Goal: Information Seeking & Learning: Learn about a topic

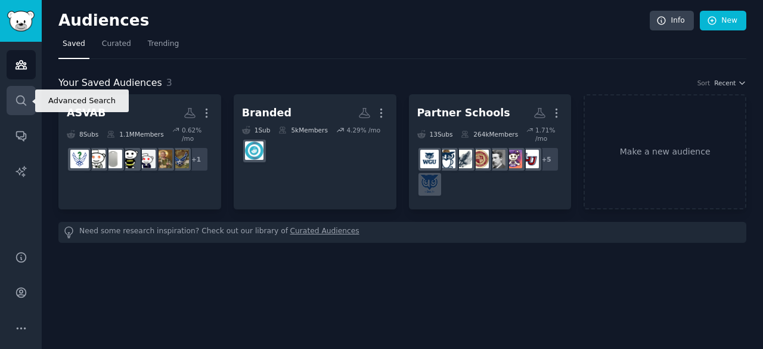
click at [29, 93] on link "Search" at bounding box center [21, 100] width 29 height 29
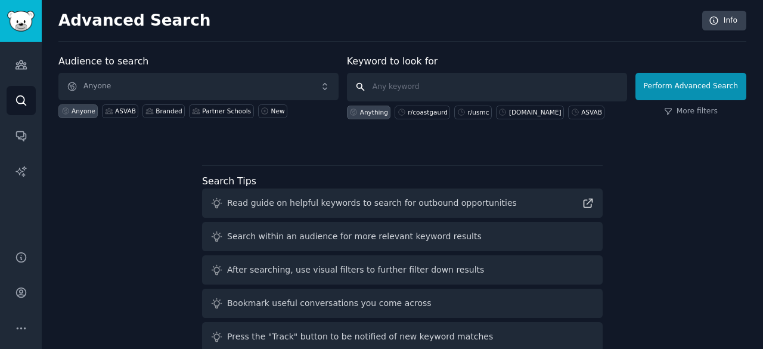
click at [400, 81] on input "text" at bounding box center [487, 87] width 280 height 29
type input "[DOMAIN_NAME]"
click button "Perform Advanced Search" at bounding box center [691, 86] width 111 height 27
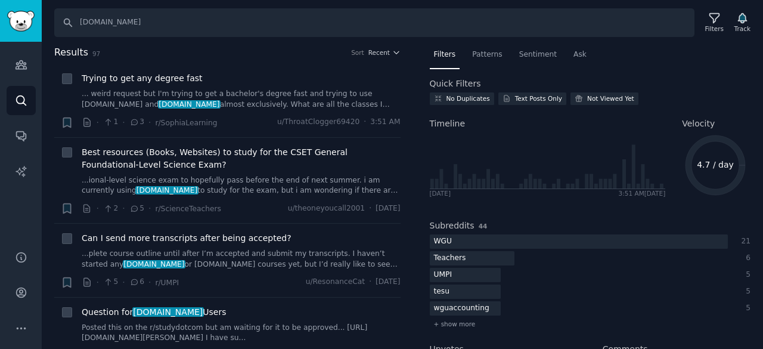
click at [419, 56] on div "Filters Patterns Sentiment Ask Quick Filters No Duplicates Text Posts Only Not …" at bounding box center [590, 197] width 346 height 304
click at [404, 68] on div "Results 97 Sort Recent + Trying to get any degree fast ... weird request but I'…" at bounding box center [235, 197] width 363 height 304
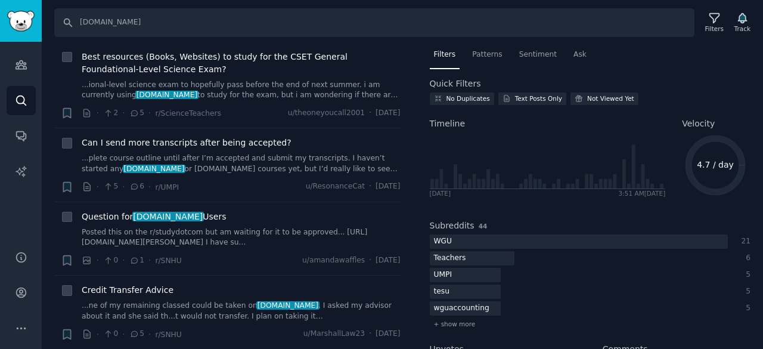
scroll to position [119, 0]
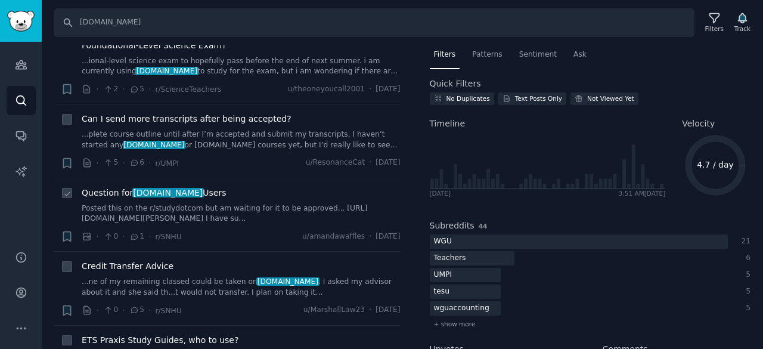
click at [187, 196] on span "Question for Study.com Users" at bounding box center [154, 193] width 145 height 13
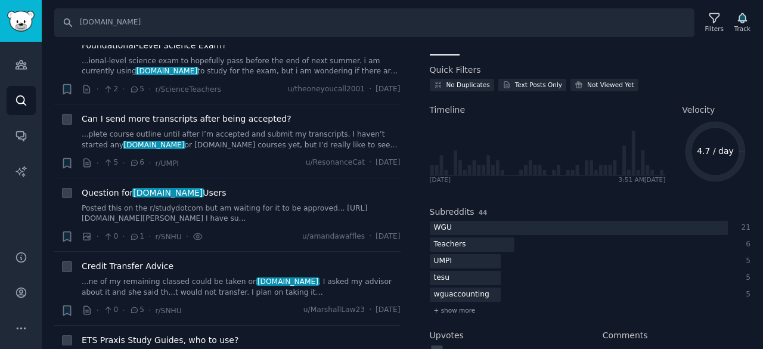
scroll to position [0, 0]
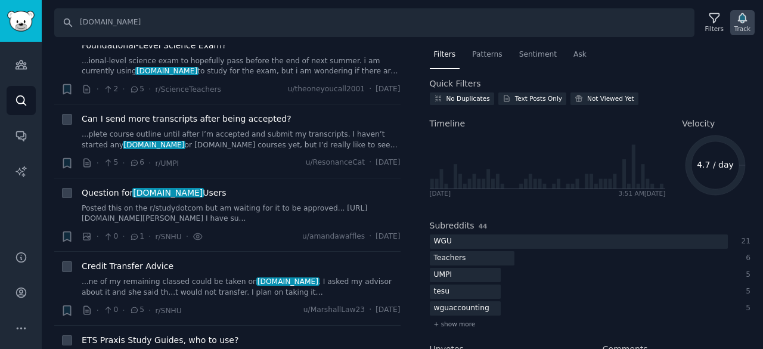
click at [743, 21] on icon "button" at bounding box center [742, 19] width 8 height 10
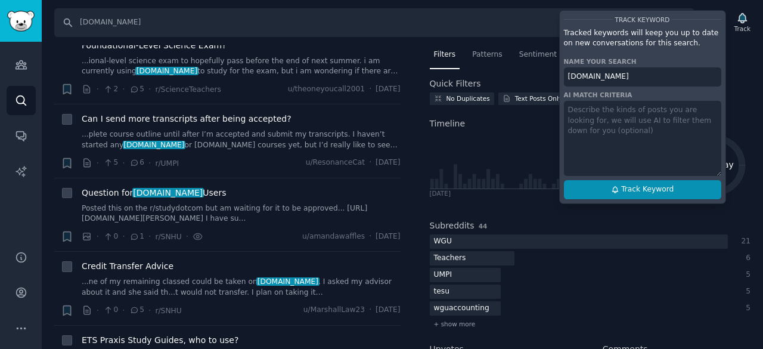
click at [656, 190] on span "Track Keyword" at bounding box center [647, 189] width 52 height 11
type input "[DOMAIN_NAME]"
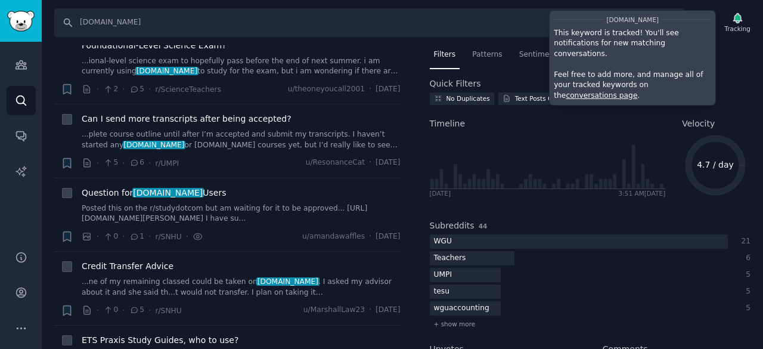
click at [740, 45] on nav "Filters Patterns Sentiment Ask" at bounding box center [590, 57] width 321 height 24
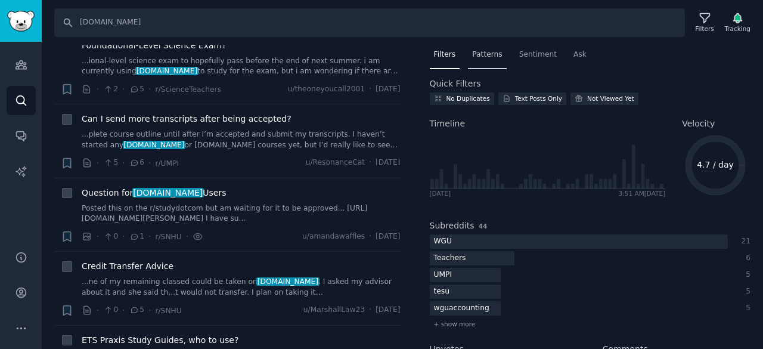
click at [495, 49] on span "Patterns" at bounding box center [487, 54] width 30 height 11
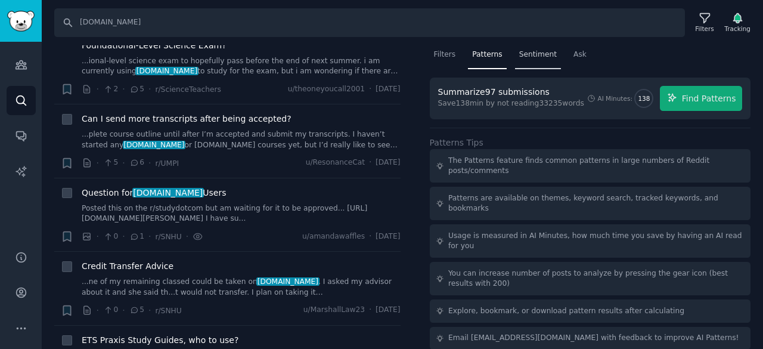
click at [520, 55] on span "Sentiment" at bounding box center [538, 54] width 38 height 11
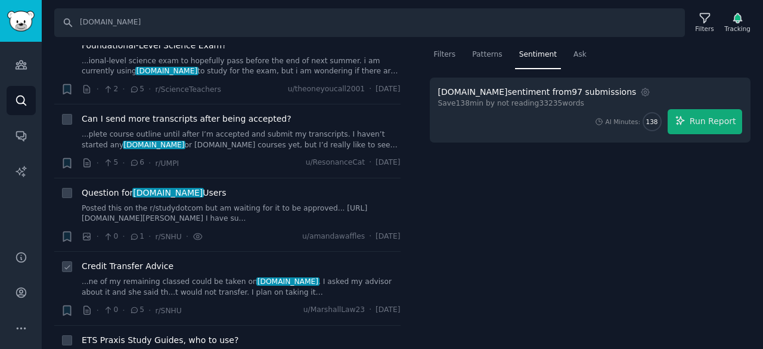
click at [167, 274] on div "Credit Transfer Advice ...ne of my remaining classed could be taken on Study.co…" at bounding box center [241, 279] width 319 height 38
click at [178, 279] on link "...ne of my remaining classed could be taken on Study.com . I asked my advisor …" at bounding box center [241, 287] width 319 height 21
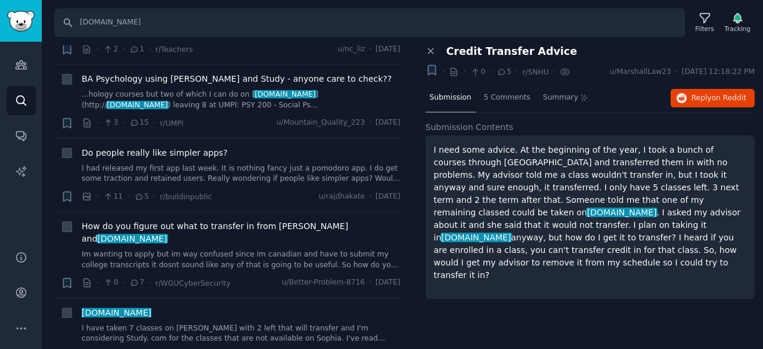
scroll to position [473, 0]
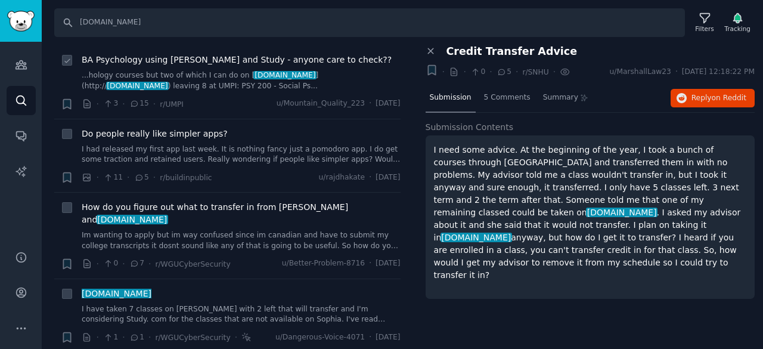
click at [215, 94] on div "BA Psychology using Sophia and Study - anyone care to check?? ...hology courses…" at bounding box center [241, 82] width 319 height 57
click at [204, 79] on link "...hology courses but two of which I can do on [ Study.com ](http:// Study.com …" at bounding box center [241, 80] width 319 height 21
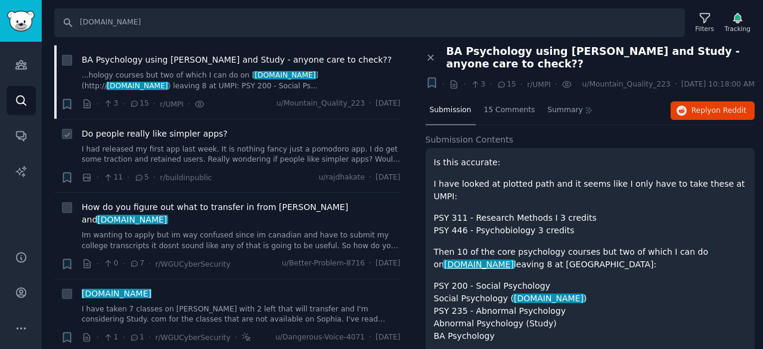
click at [252, 162] on link "I had released my first app last week. It is nothing fancy just a pomodoro app.…" at bounding box center [241, 154] width 319 height 21
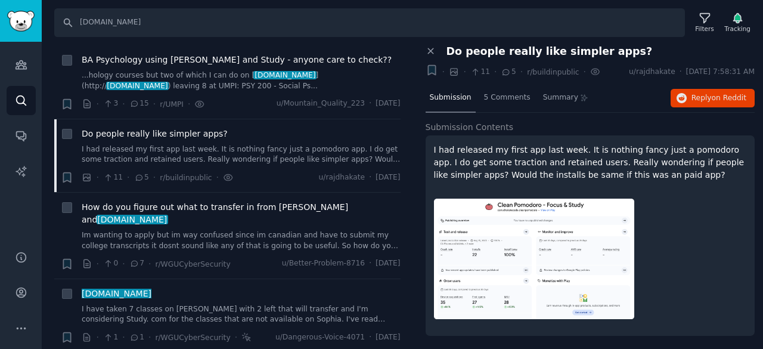
click at [510, 179] on p "I had released my first app last week. It is nothing fancy just a pomodoro app.…" at bounding box center [590, 163] width 313 height 38
click at [541, 270] on img at bounding box center [534, 259] width 200 height 120
click at [495, 96] on span "5 Comments" at bounding box center [507, 97] width 47 height 11
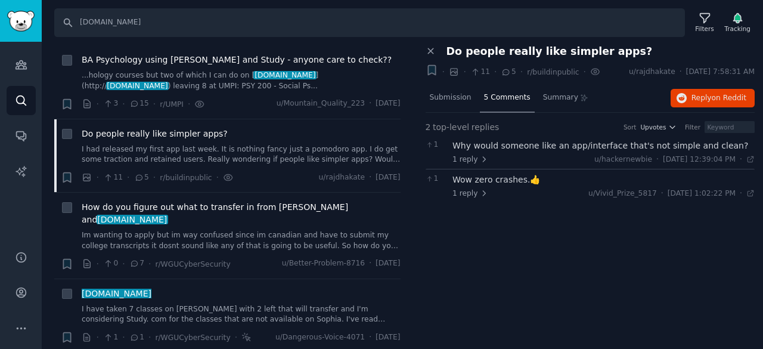
click at [471, 144] on div "Why would someone like an app/interface that's not simple and clean?" at bounding box center [603, 146] width 302 height 13
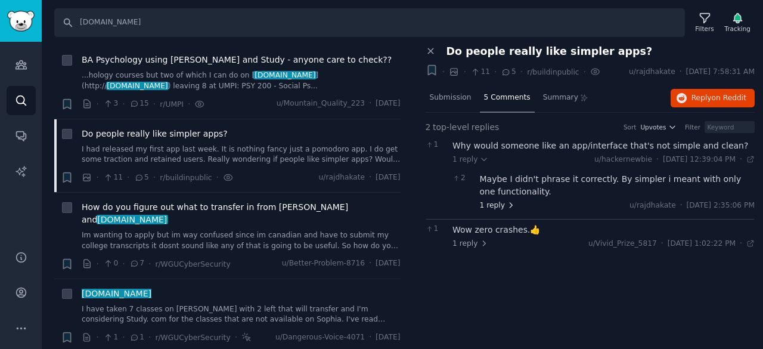
click at [498, 207] on span "1 reply" at bounding box center [498, 205] width 36 height 11
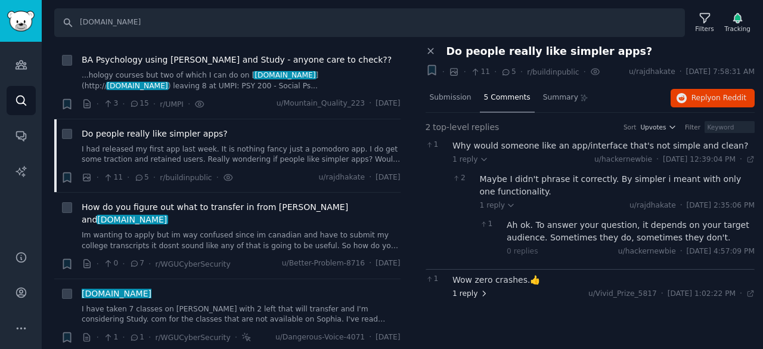
click at [471, 289] on span "1 reply" at bounding box center [470, 294] width 36 height 11
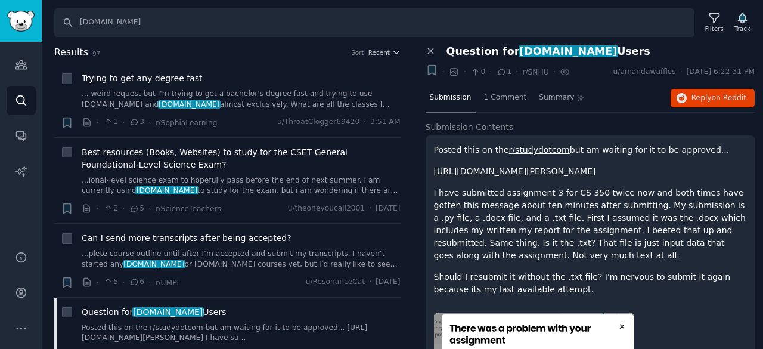
click at [682, 237] on p "I have submitted assignment 3 for CS 350 twice now and both times have gotten t…" at bounding box center [590, 224] width 313 height 75
